Goal: Transaction & Acquisition: Purchase product/service

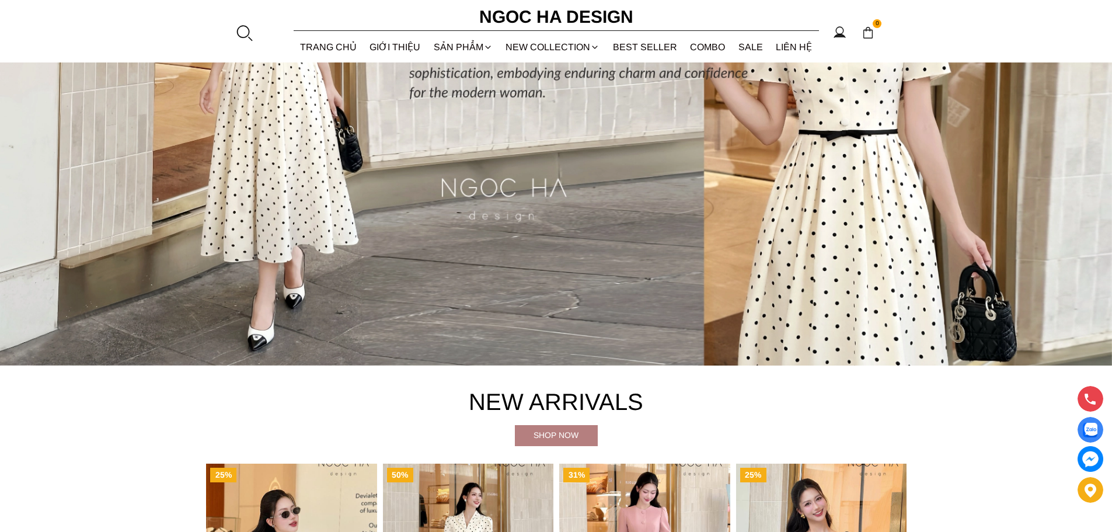
scroll to position [584, 0]
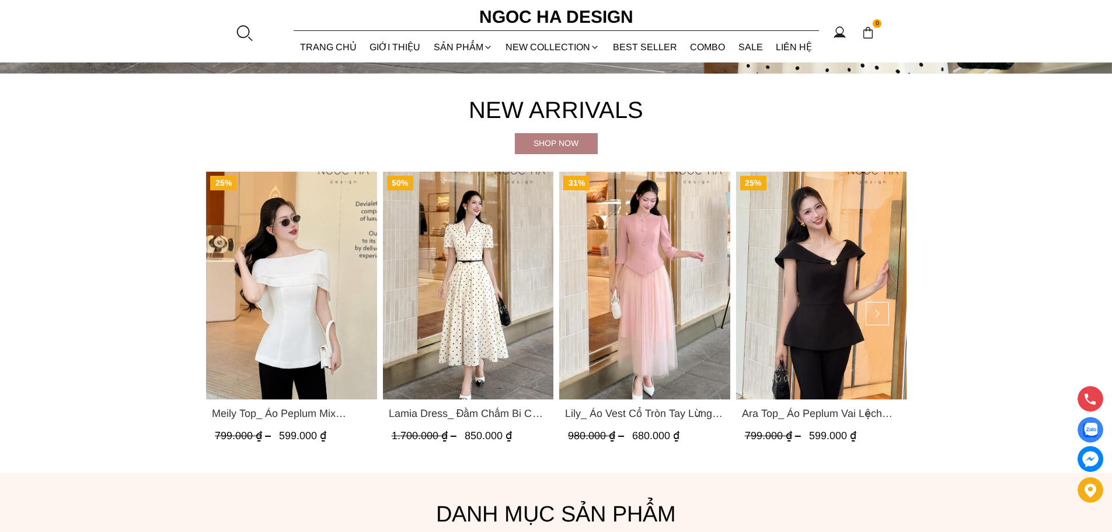
click at [472, 273] on img "Product image - Lamia Dress_ Đầm Chấm Bi Cổ Vest Màu Kem D1003" at bounding box center [467, 286] width 171 height 228
click at [329, 321] on img "Product image - Meily Top_ Áo Peplum Mix Choàng Vai Vải Tơ Màu Trắng A1086" at bounding box center [291, 286] width 171 height 228
click at [828, 306] on img "Product image - Ara Top_ Áo Peplum Vai Lệch Đính Cúc Màu Đen A1084" at bounding box center [821, 286] width 171 height 228
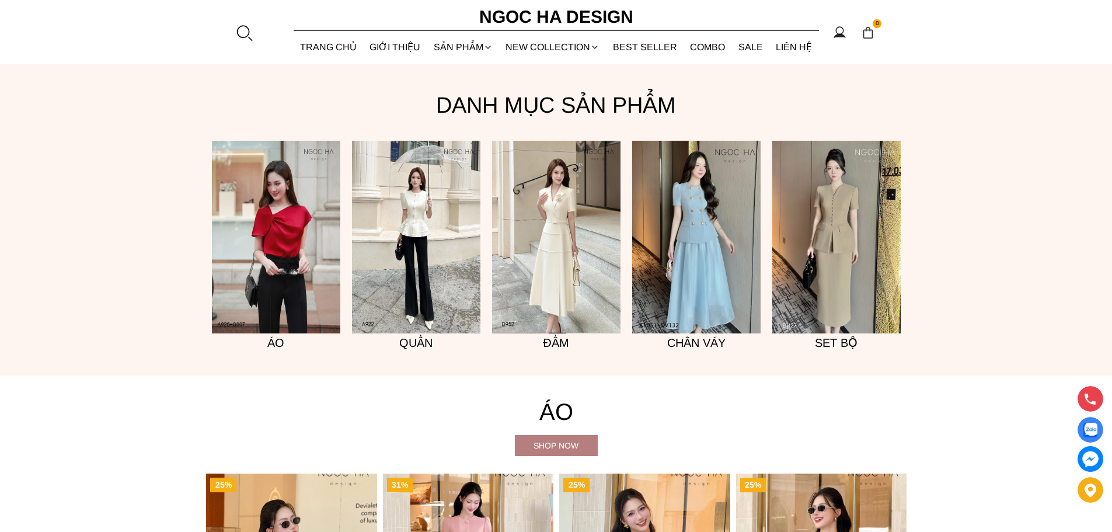
scroll to position [1343, 0]
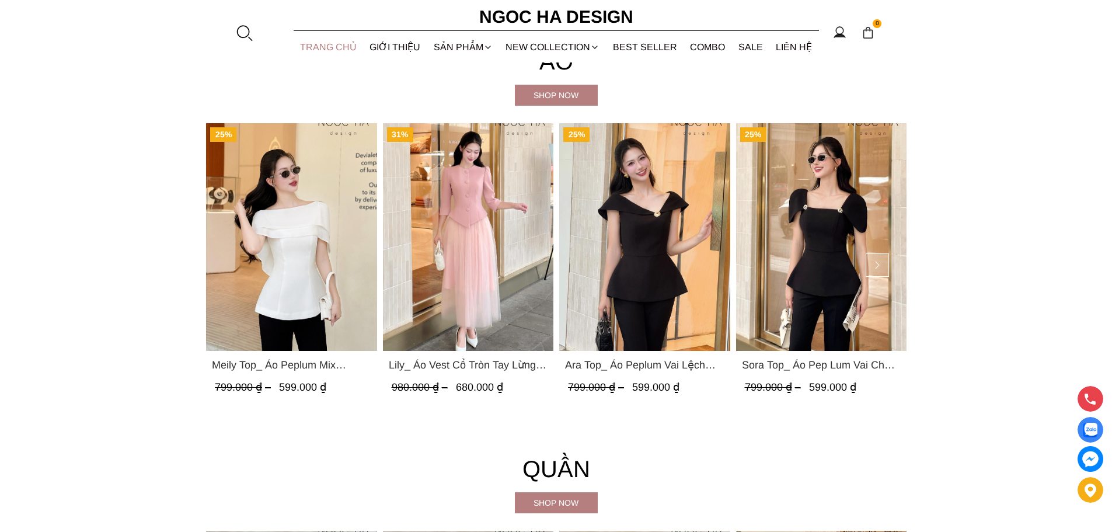
click at [328, 48] on link "TRANG CHỦ" at bounding box center [329, 47] width 70 height 31
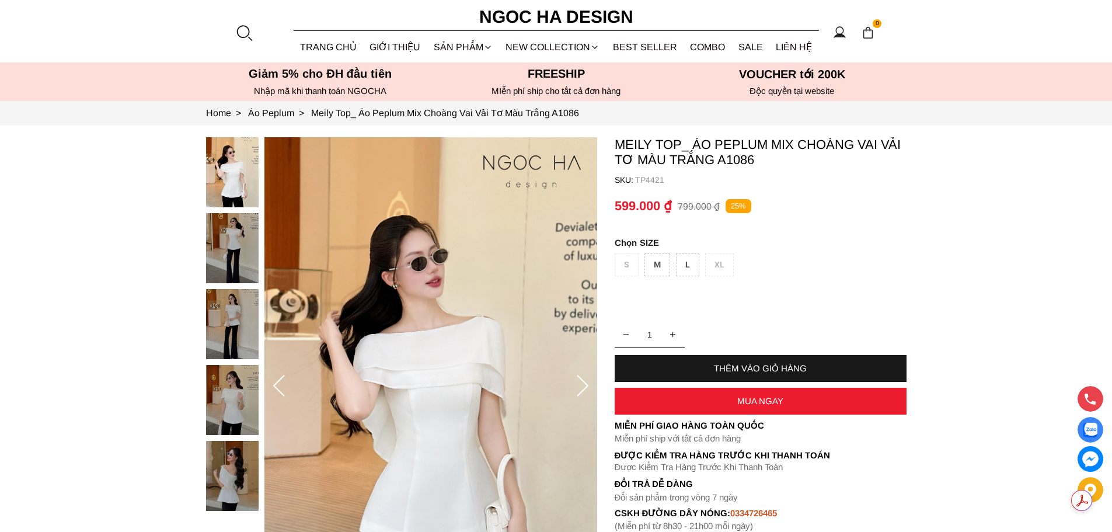
click at [234, 179] on img at bounding box center [232, 172] width 53 height 70
click at [239, 243] on img at bounding box center [232, 248] width 53 height 70
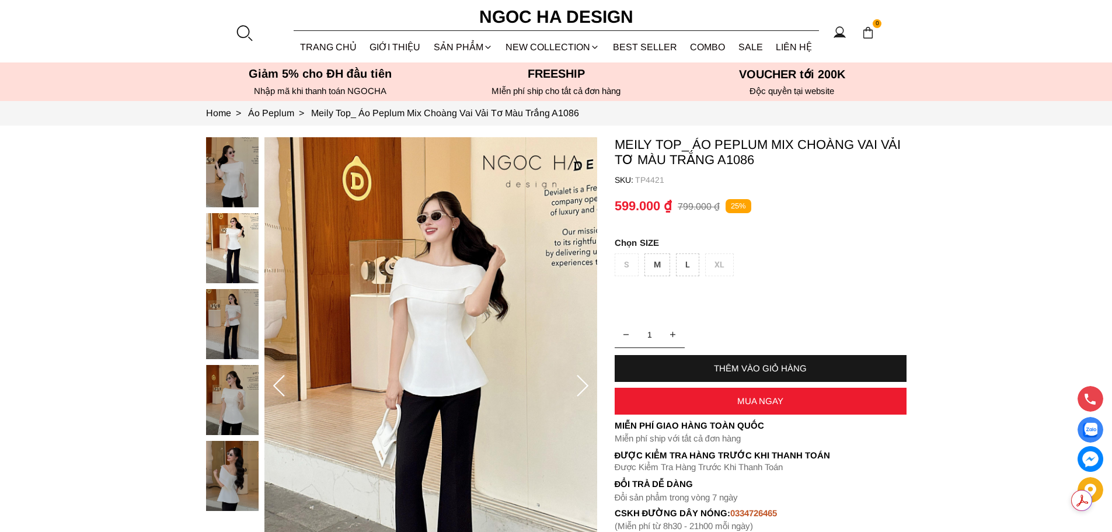
click at [581, 382] on icon at bounding box center [582, 386] width 23 height 23
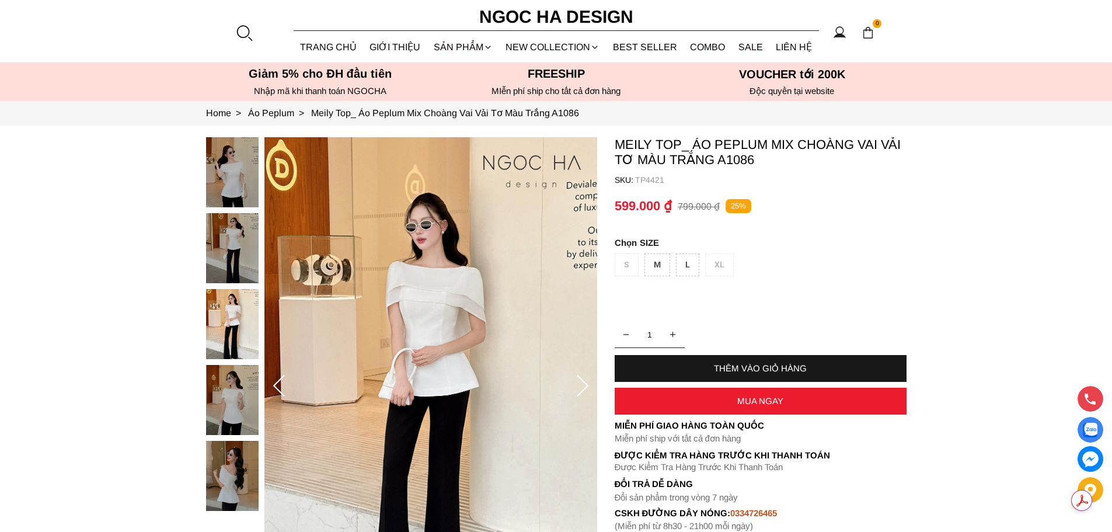
click at [581, 382] on icon at bounding box center [582, 386] width 23 height 23
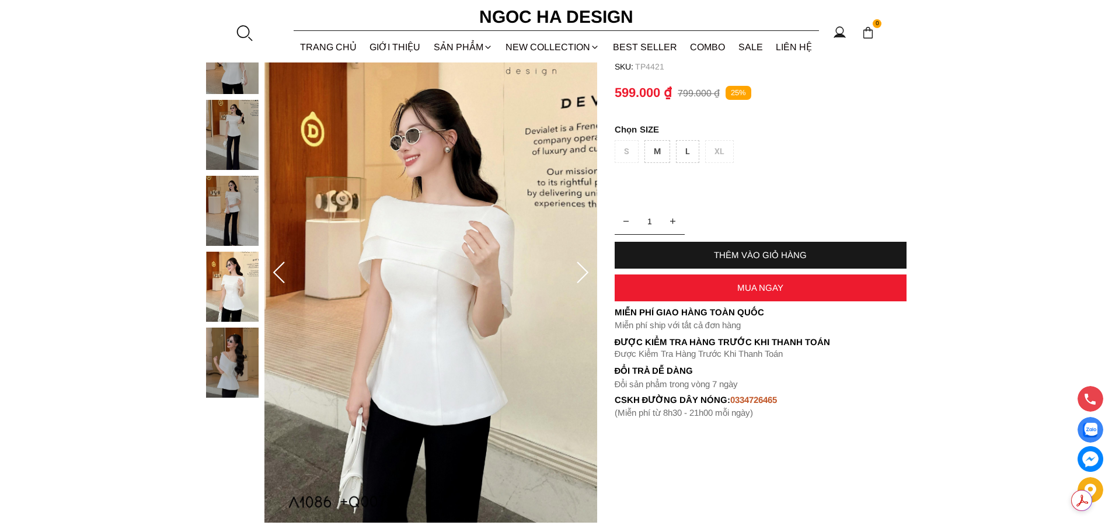
scroll to position [175, 0]
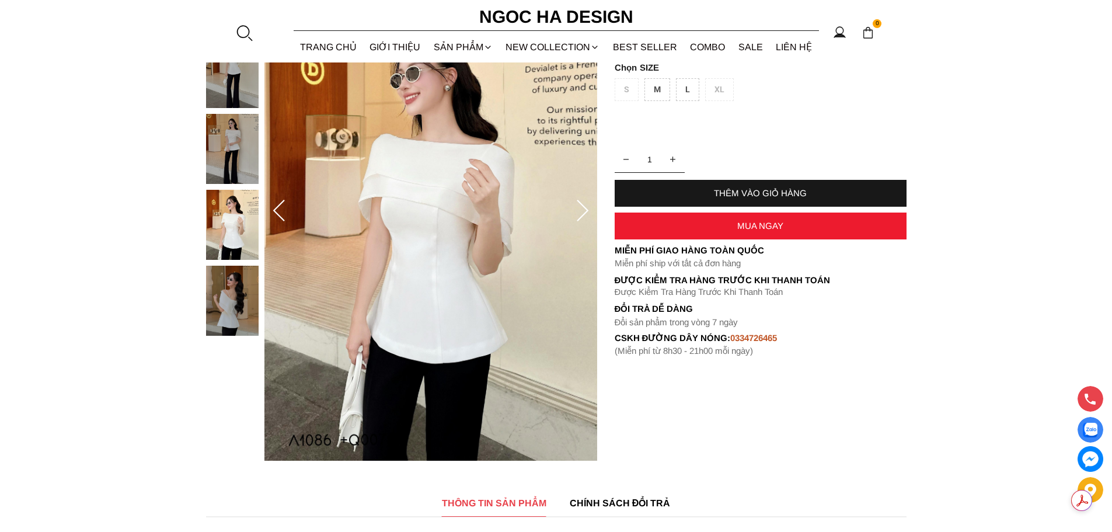
click at [581, 208] on icon at bounding box center [582, 211] width 23 height 23
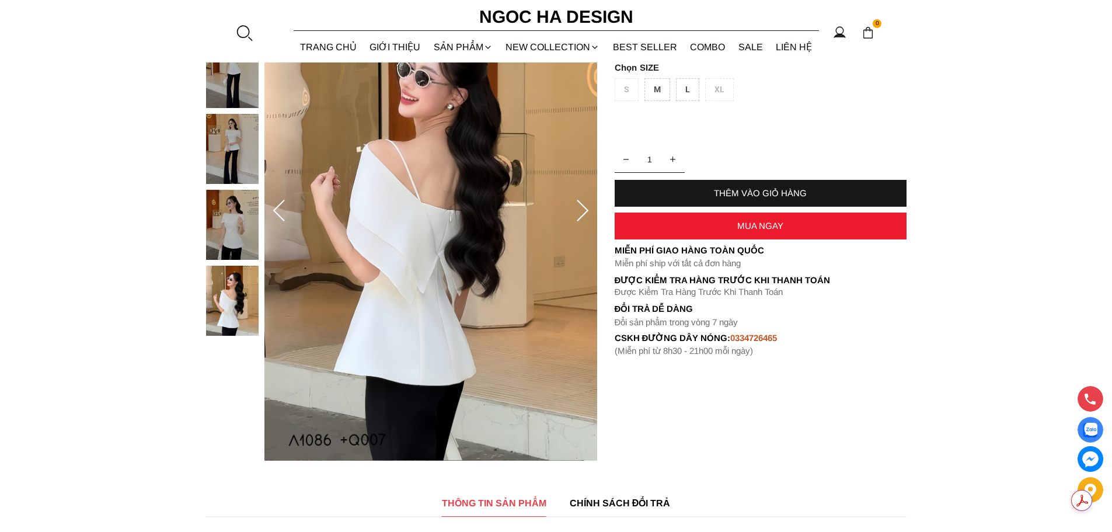
click at [581, 208] on icon at bounding box center [582, 211] width 23 height 23
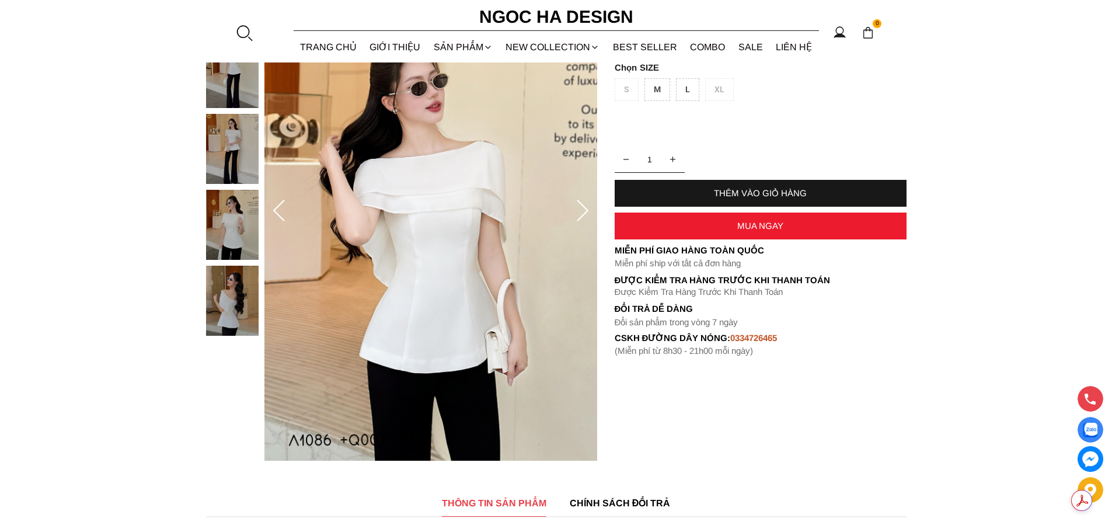
click at [581, 208] on icon at bounding box center [582, 211] width 23 height 23
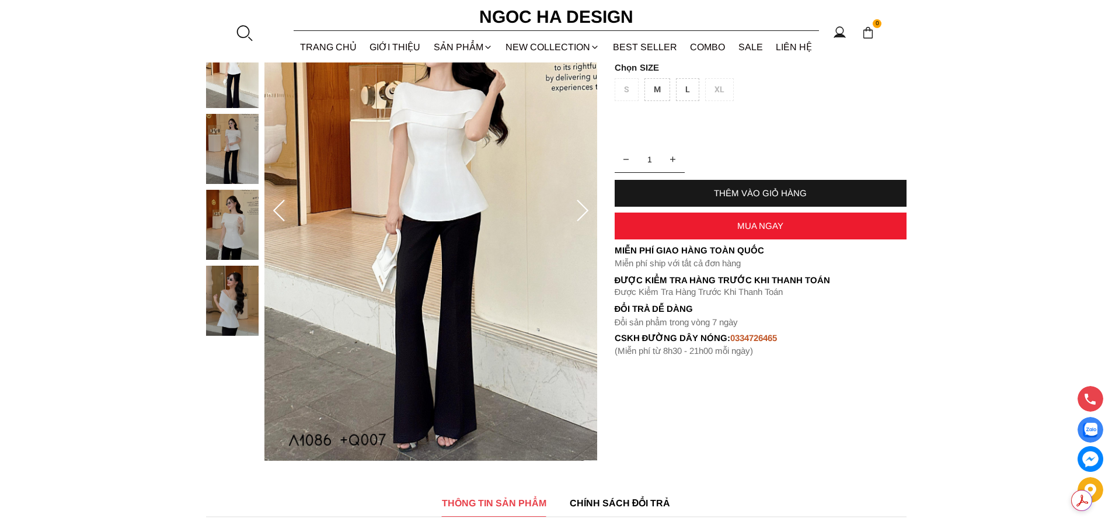
click at [581, 208] on icon at bounding box center [582, 211] width 23 height 23
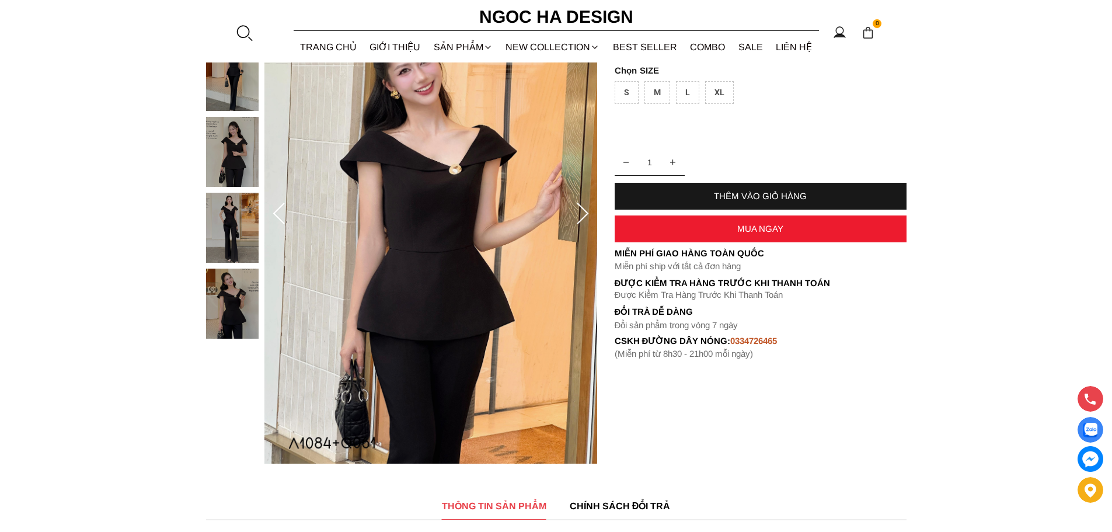
scroll to position [175, 0]
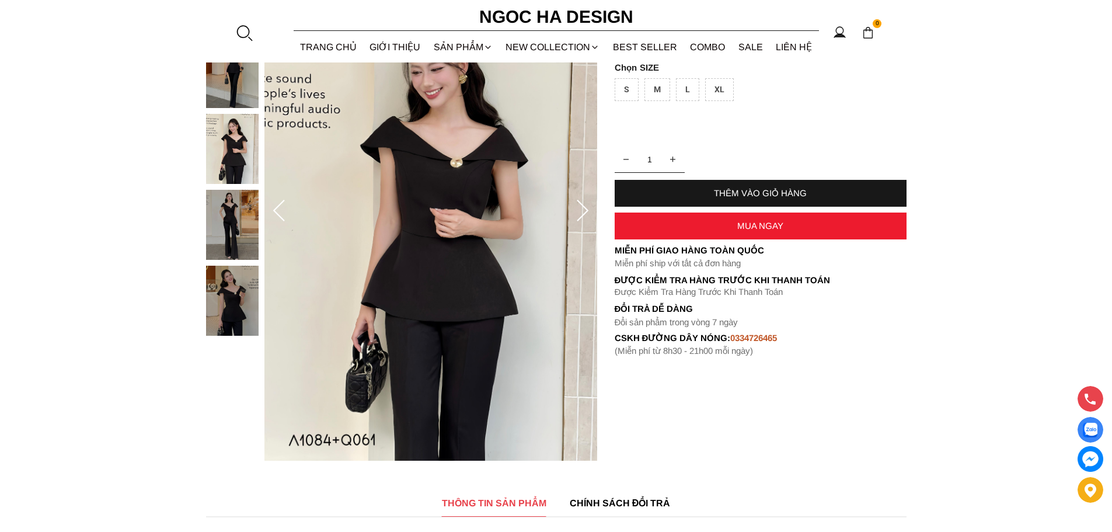
click at [580, 204] on icon at bounding box center [582, 211] width 23 height 23
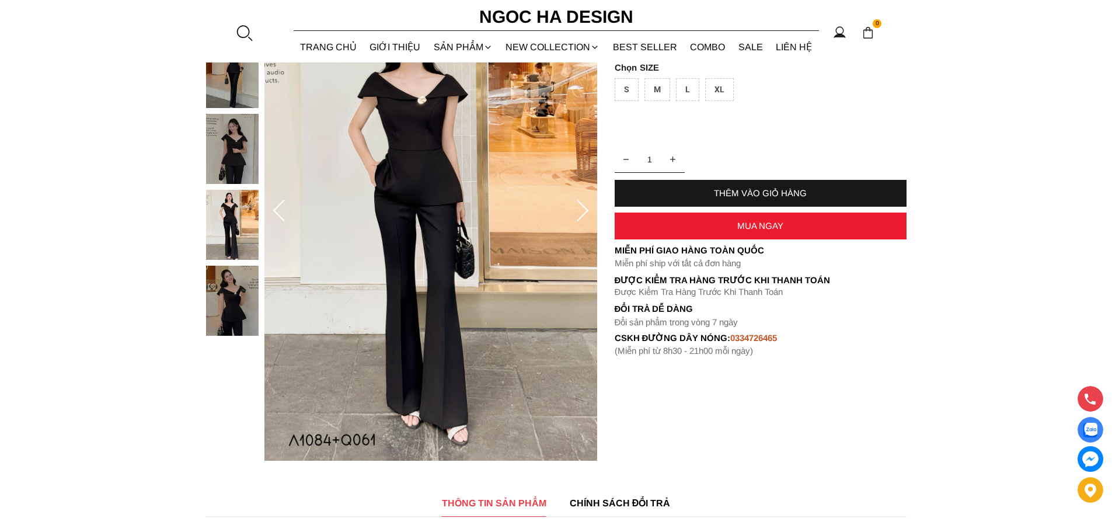
click at [580, 204] on icon at bounding box center [582, 211] width 23 height 23
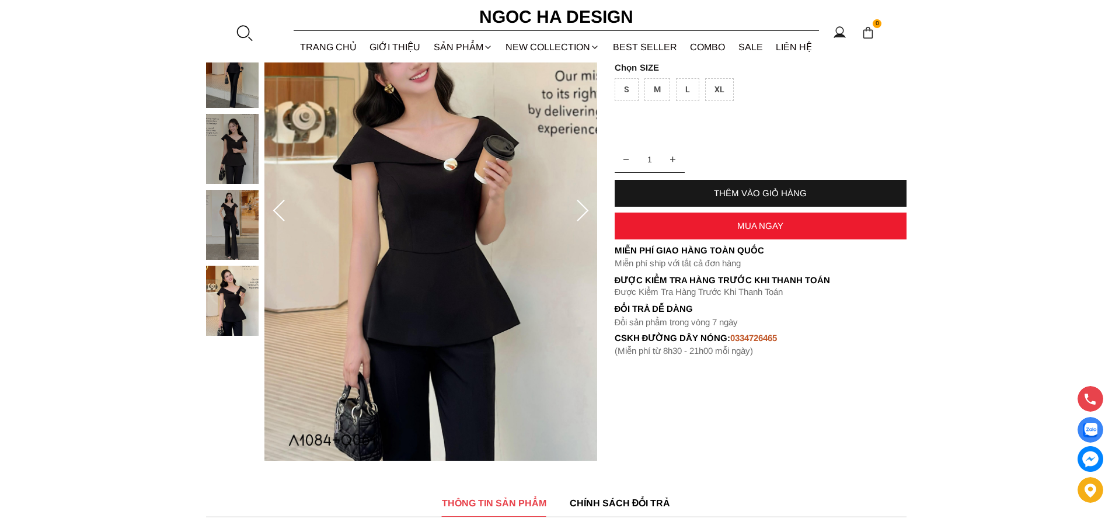
click at [580, 204] on icon at bounding box center [582, 211] width 23 height 23
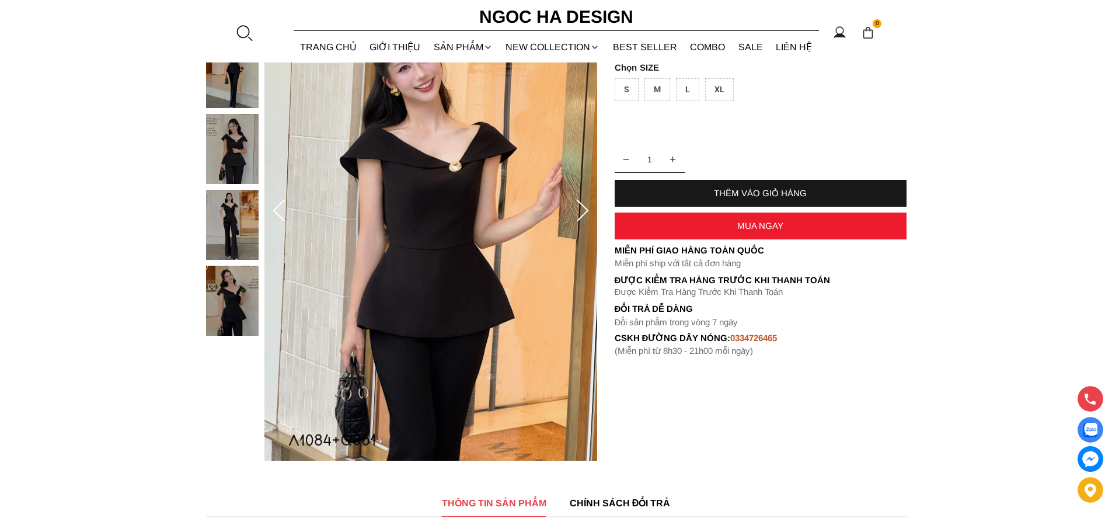
click at [580, 204] on icon at bounding box center [582, 211] width 23 height 23
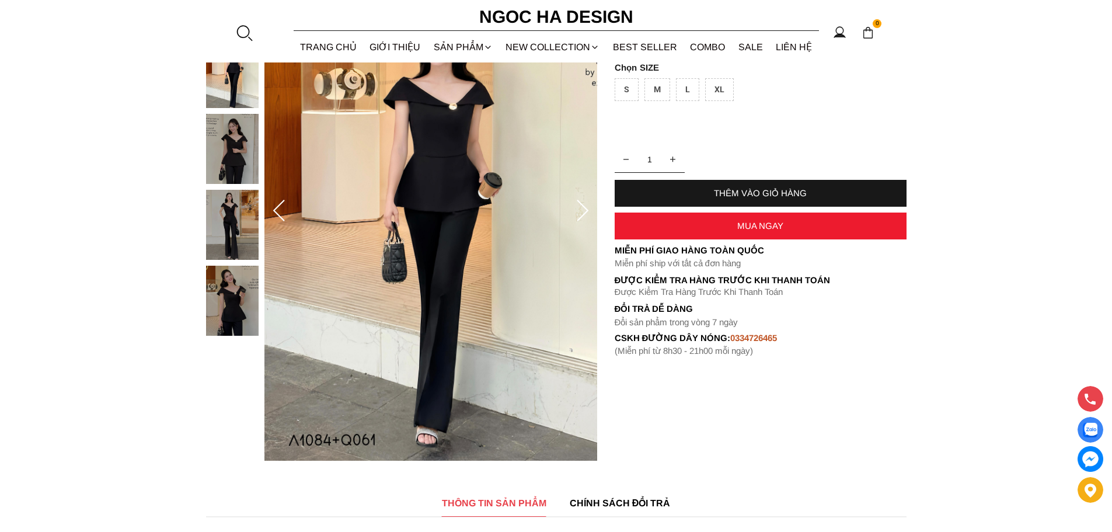
click at [580, 204] on icon at bounding box center [582, 211] width 23 height 23
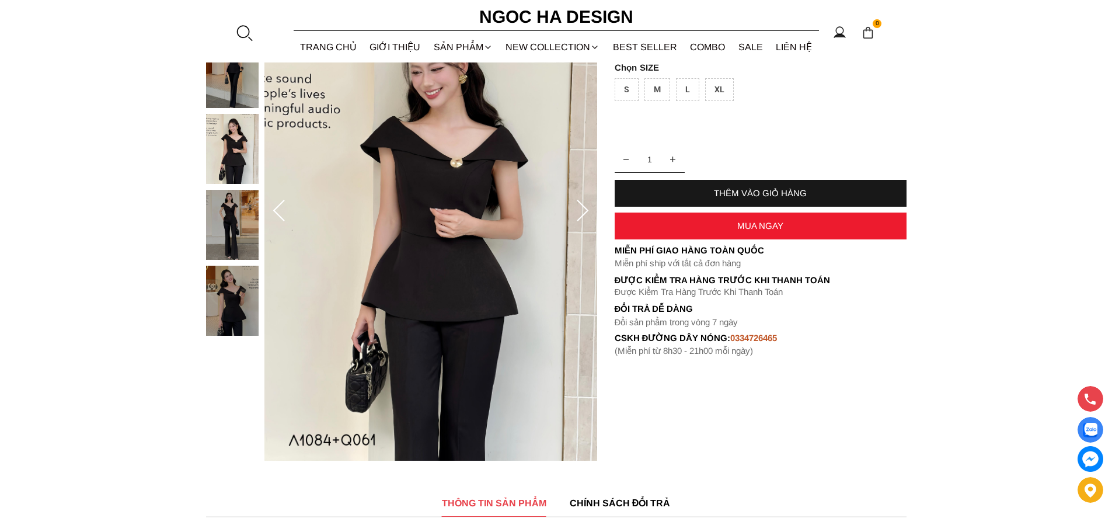
click at [580, 204] on icon at bounding box center [582, 211] width 23 height 23
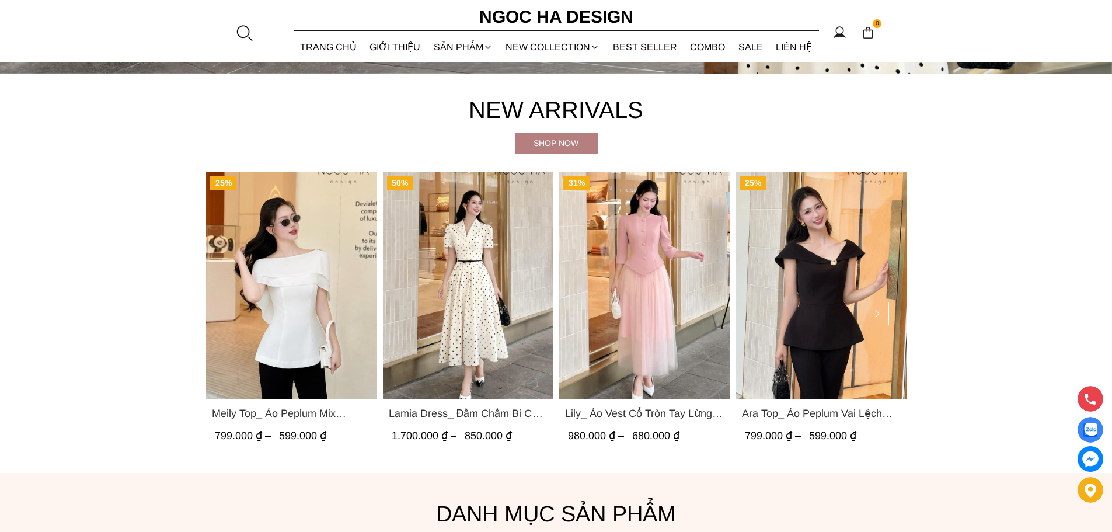
scroll to position [934, 0]
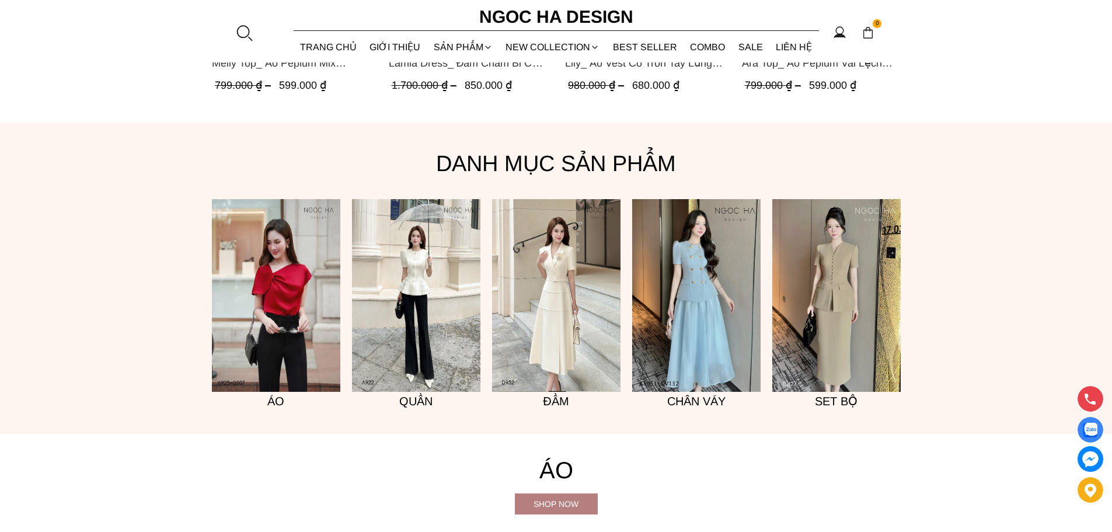
click at [858, 261] on img at bounding box center [836, 295] width 128 height 193
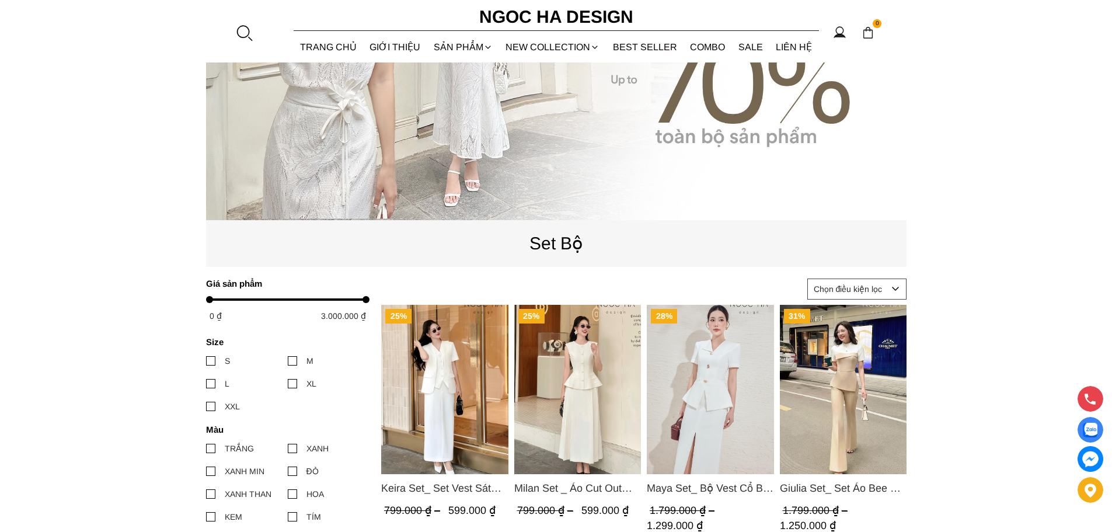
scroll to position [292, 0]
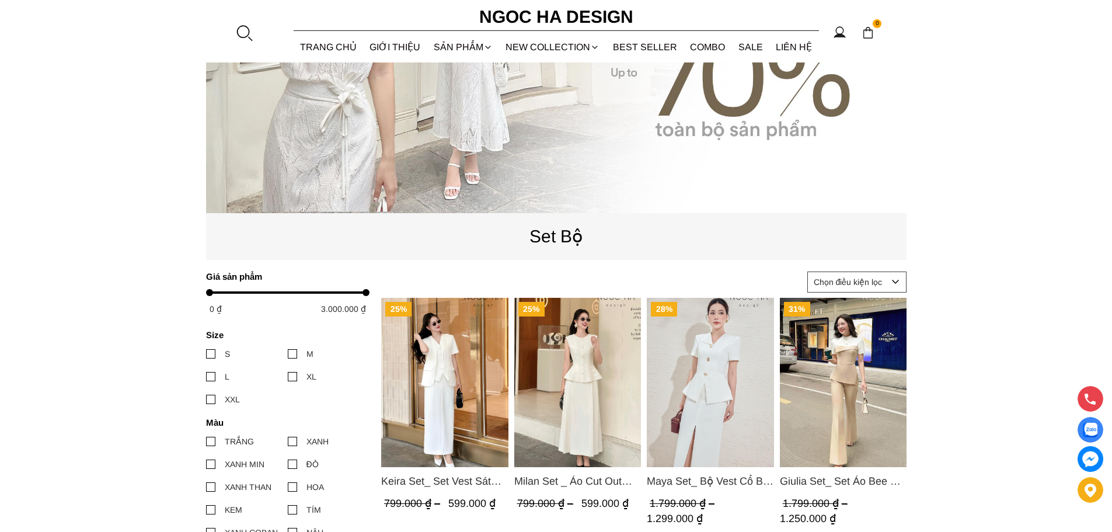
click at [466, 404] on img "Product image - Keira Set_ Set Vest Sát Nách Kết Hợp Chân Váy Bút Chì Mix Áo Kh…" at bounding box center [444, 382] width 127 height 169
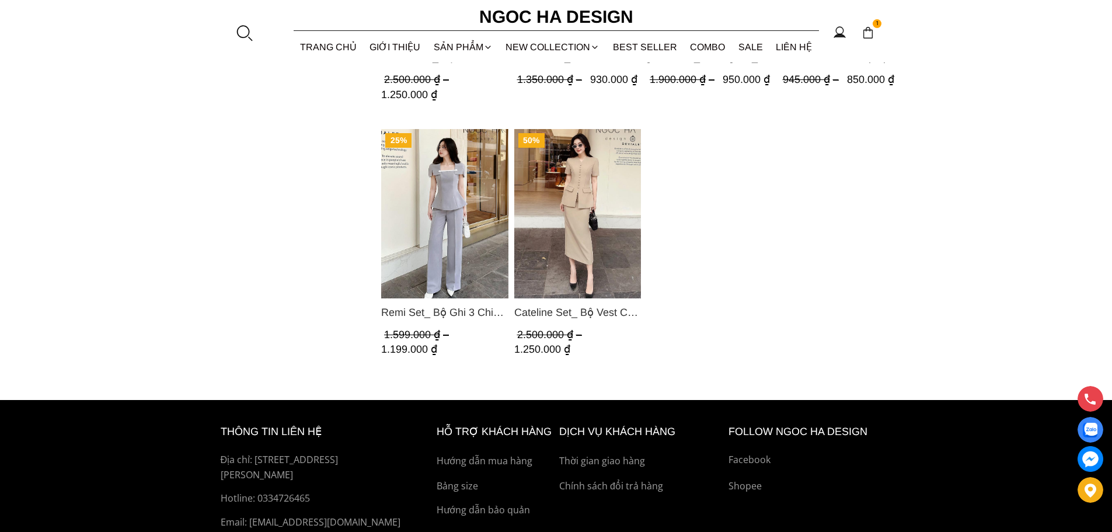
scroll to position [1065, 0]
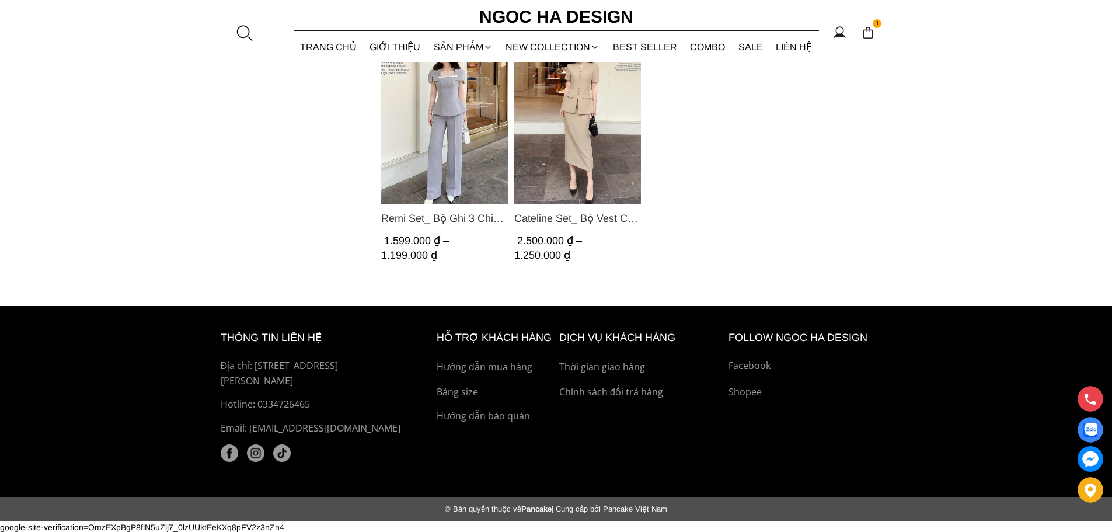
click at [562, 140] on img "Product image - Cateline Set_ Bộ Vest Cổ V Đính Cúc Nhí Chân Váy Bút Chì BJ127" at bounding box center [577, 119] width 127 height 169
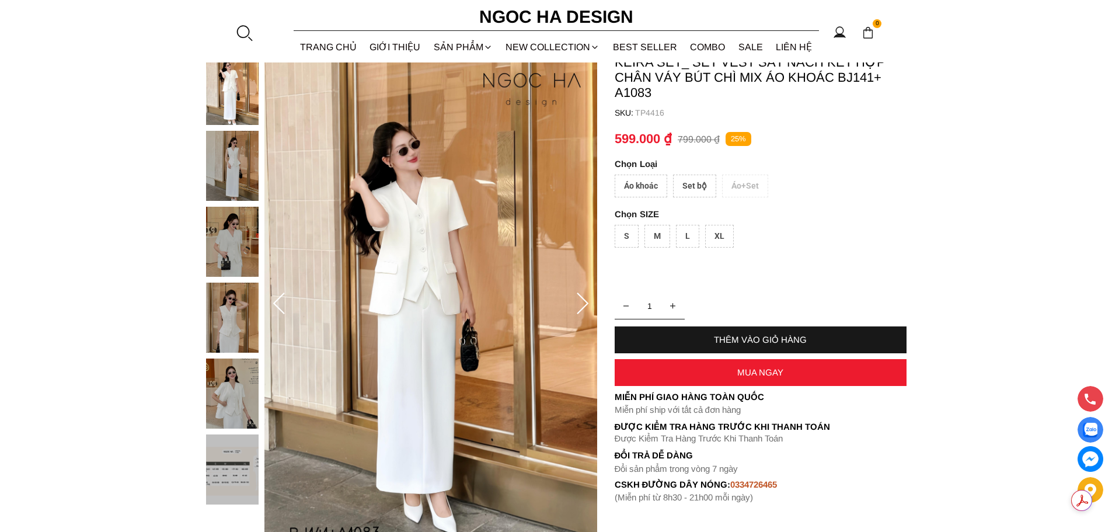
scroll to position [58, 0]
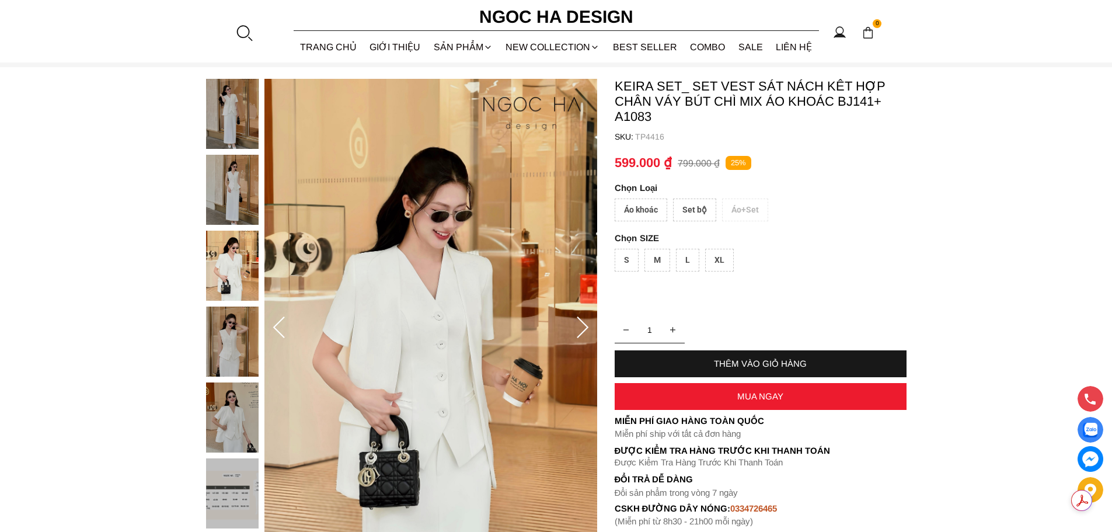
click at [230, 115] on img at bounding box center [232, 114] width 53 height 70
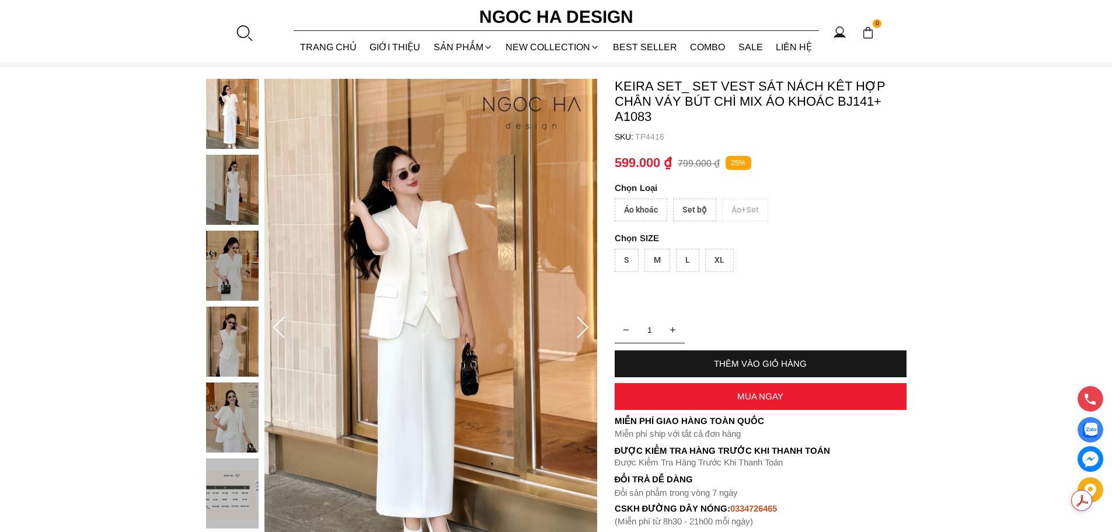
click at [239, 193] on img at bounding box center [232, 190] width 53 height 70
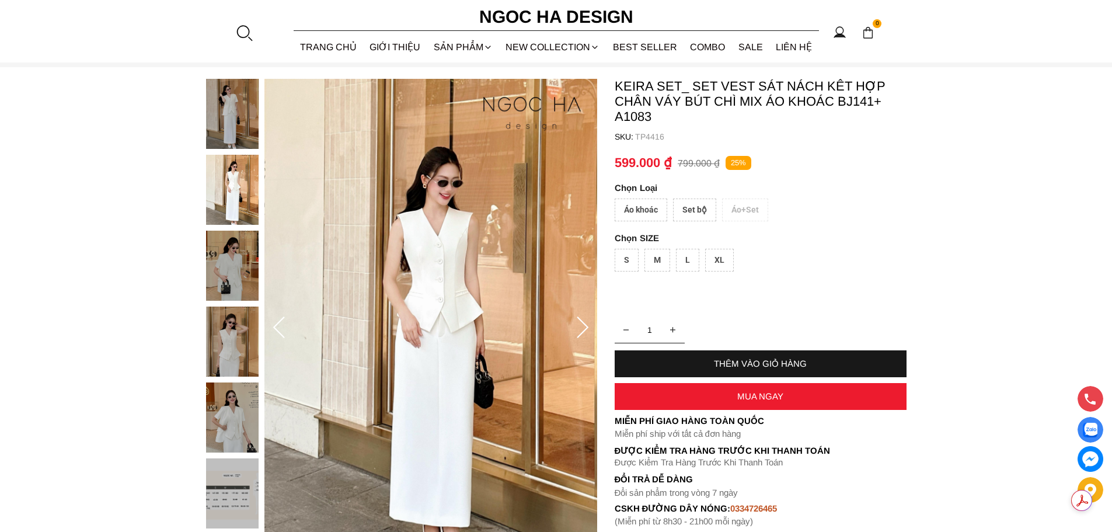
click at [248, 262] on img at bounding box center [232, 266] width 53 height 70
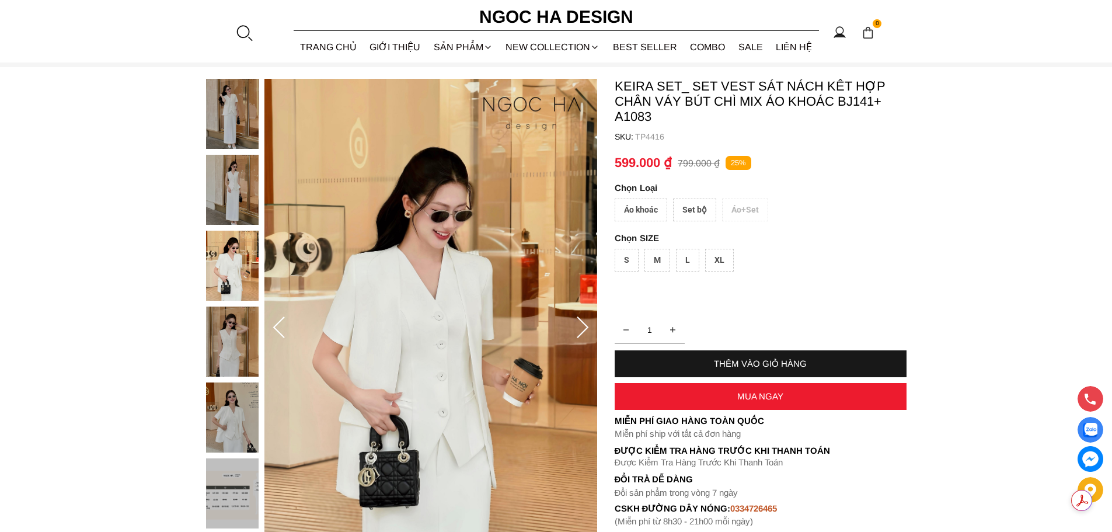
click at [242, 332] on img at bounding box center [232, 341] width 53 height 70
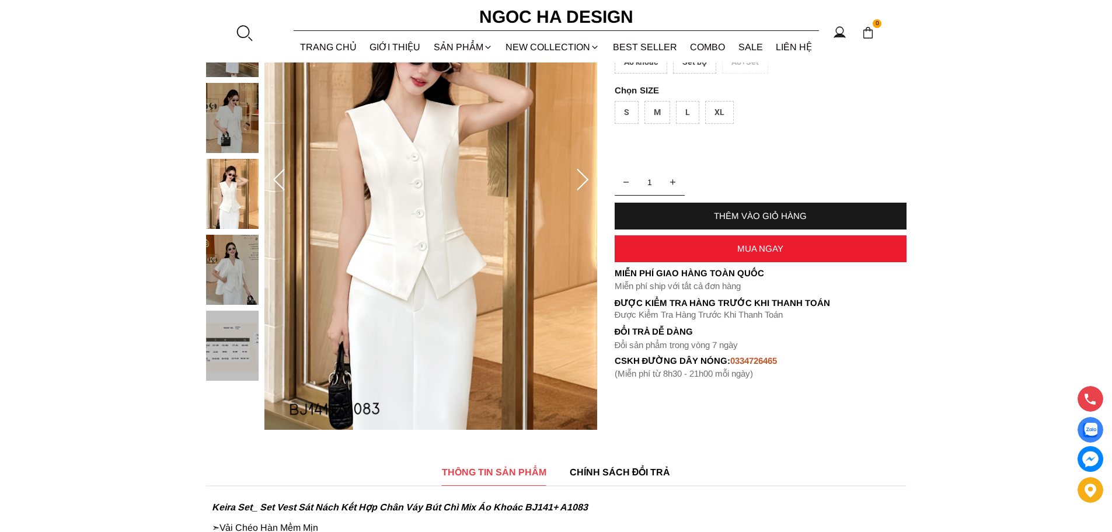
scroll to position [234, 0]
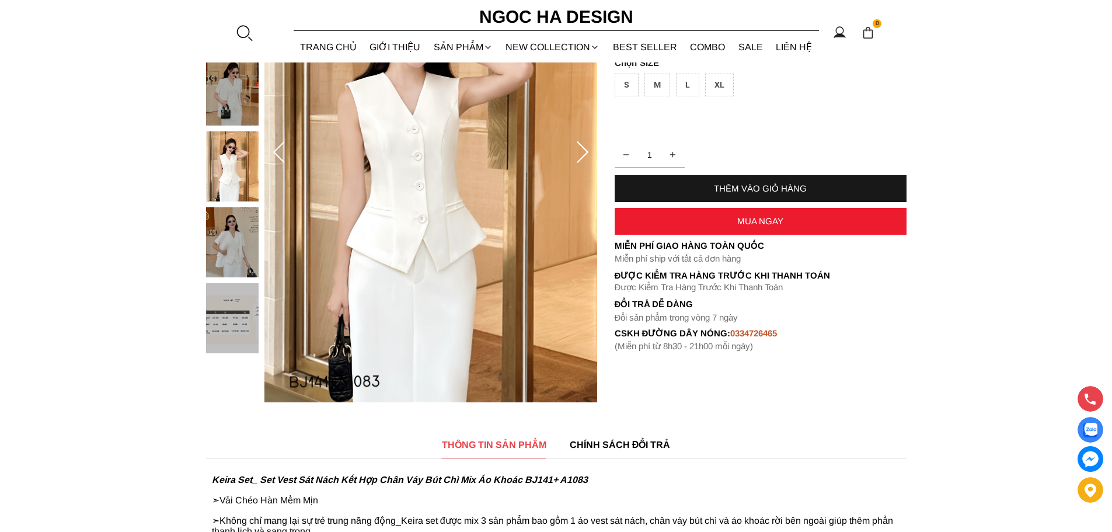
click at [689, 88] on div "L" at bounding box center [687, 85] width 23 height 23
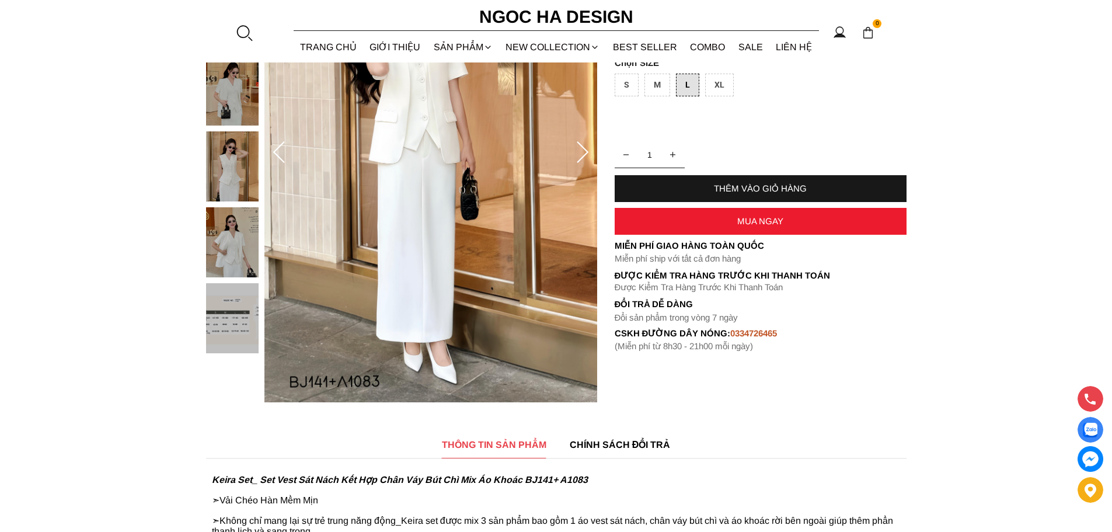
click at [768, 188] on div "THÊM VÀO GIỎ HÀNG" at bounding box center [761, 188] width 292 height 10
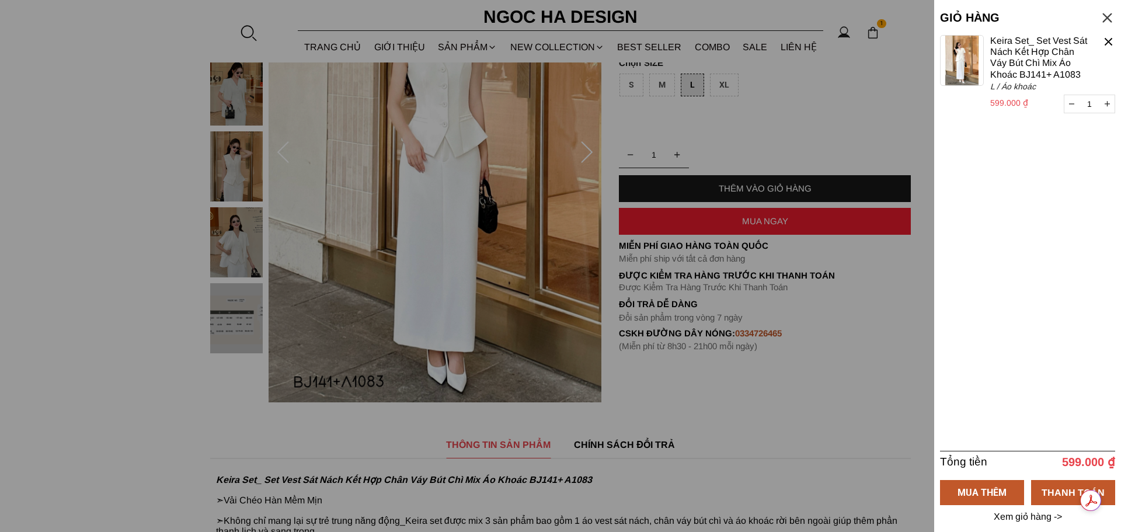
click at [900, 274] on div at bounding box center [560, 266] width 1121 height 532
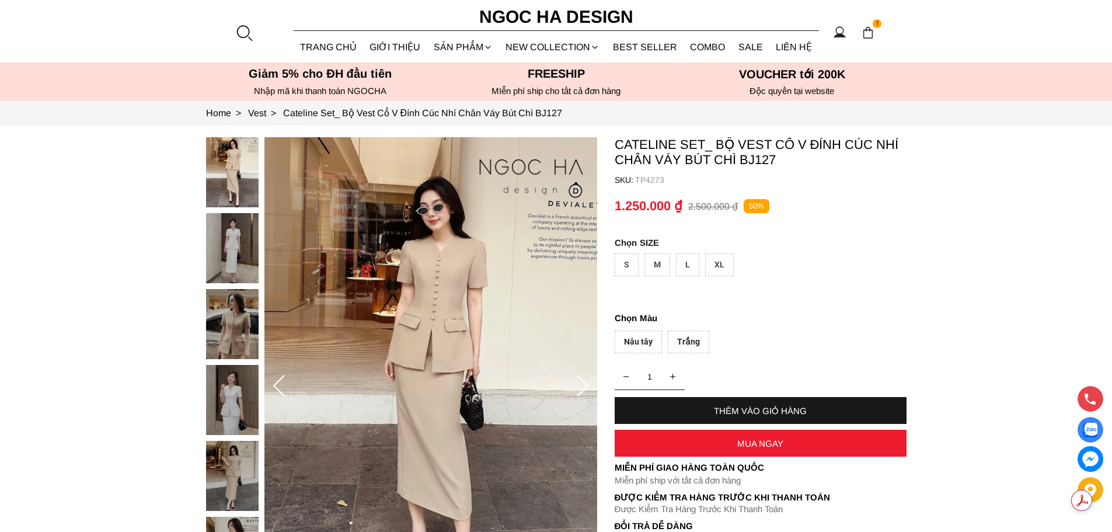
click at [243, 249] on div at bounding box center [235, 478] width 58 height 683
click at [240, 241] on img at bounding box center [232, 248] width 53 height 70
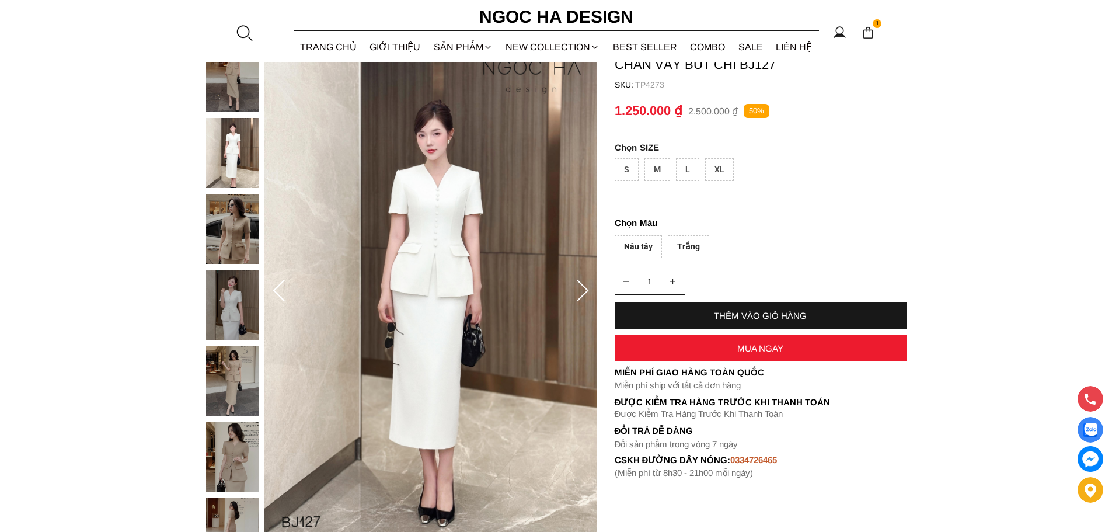
scroll to position [175, 0]
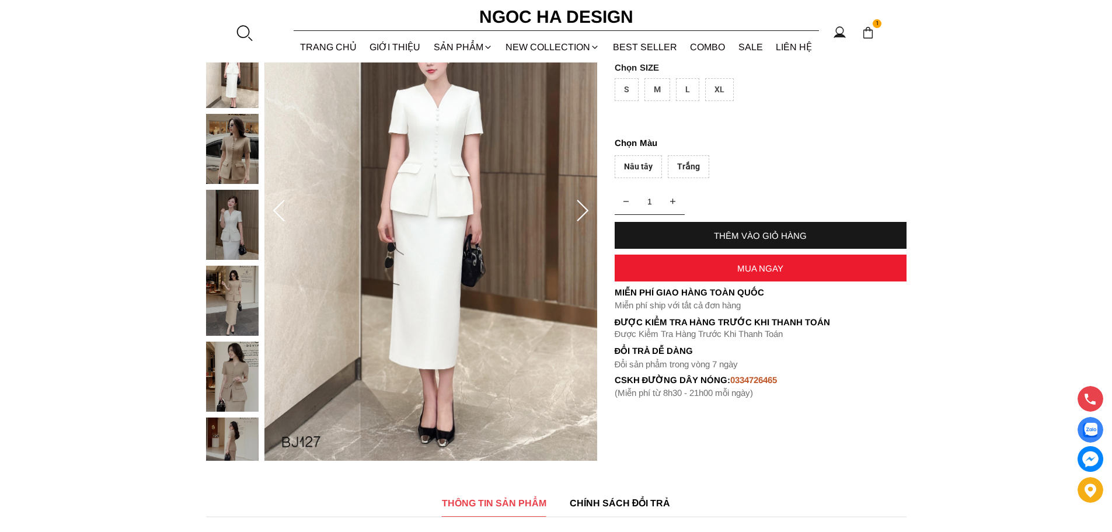
click at [240, 296] on img at bounding box center [232, 301] width 53 height 70
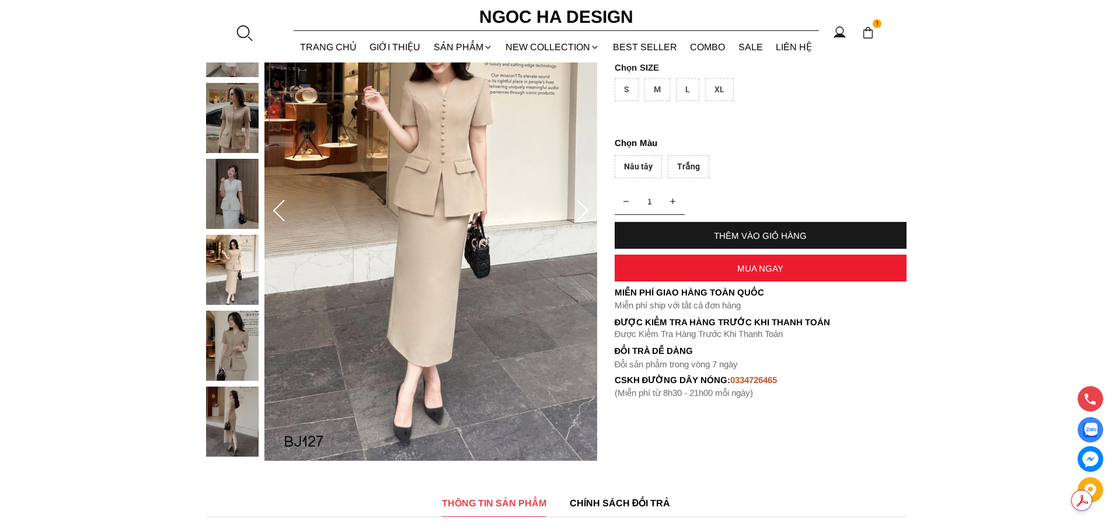
click at [241, 360] on img at bounding box center [232, 346] width 53 height 70
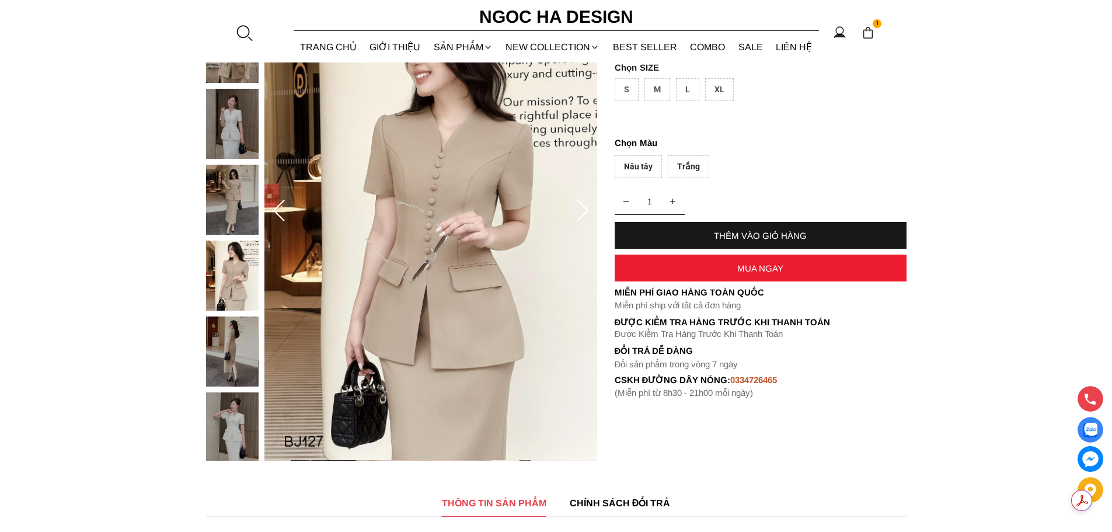
click at [241, 379] on img at bounding box center [232, 351] width 53 height 70
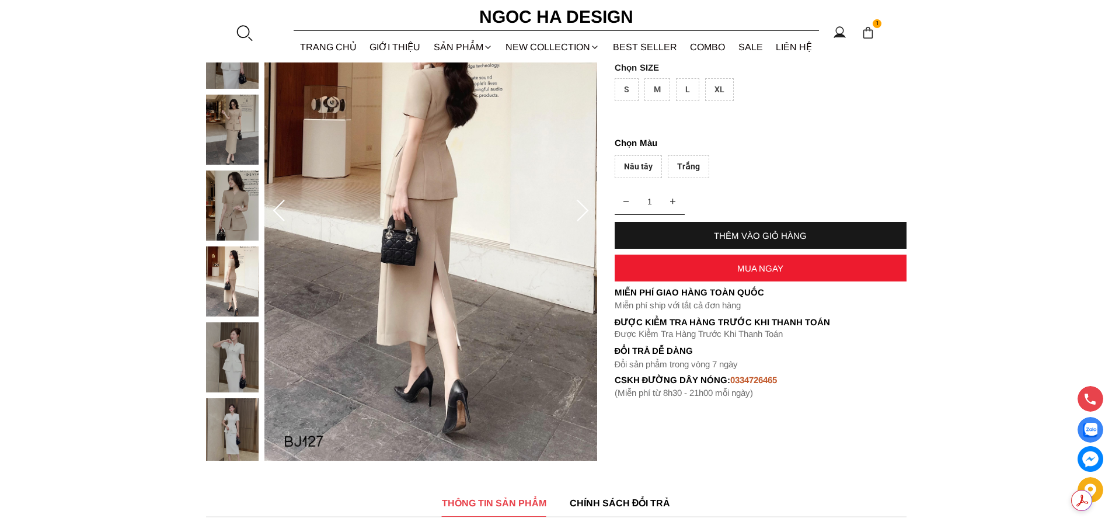
click at [234, 416] on img at bounding box center [232, 433] width 53 height 70
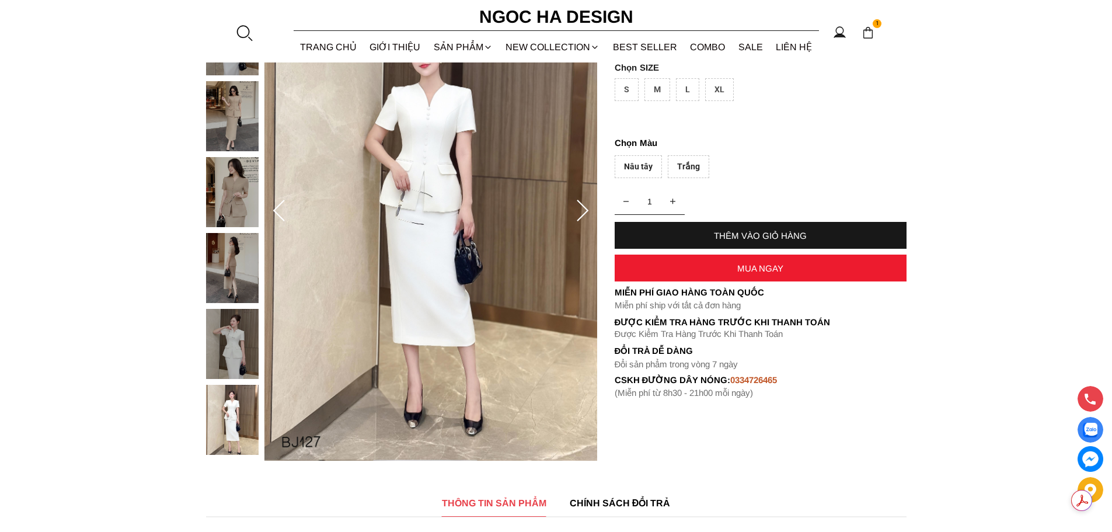
click at [236, 190] on img at bounding box center [232, 192] width 53 height 70
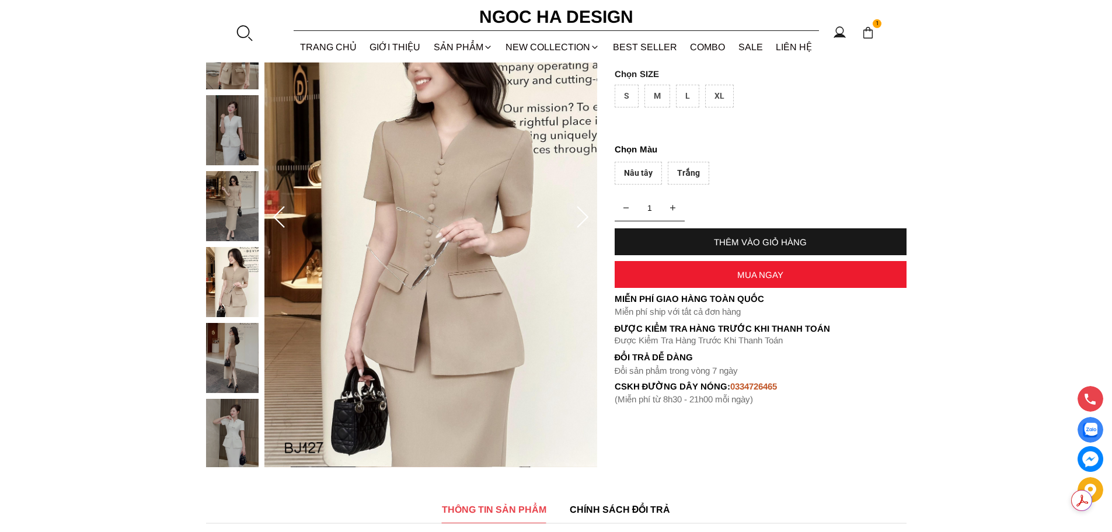
scroll to position [0, 0]
